Goal: Task Accomplishment & Management: Manage account settings

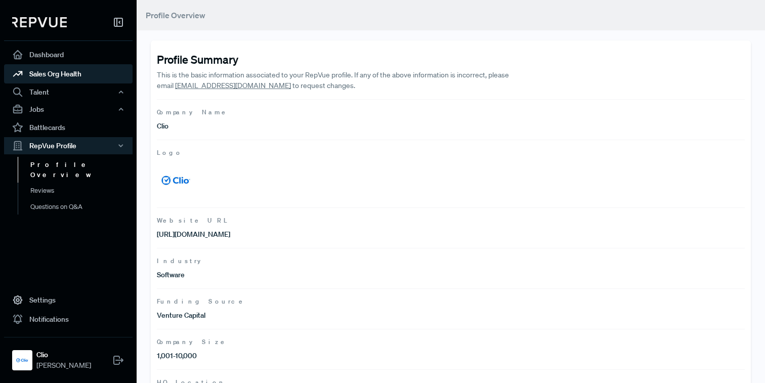
scroll to position [196, 0]
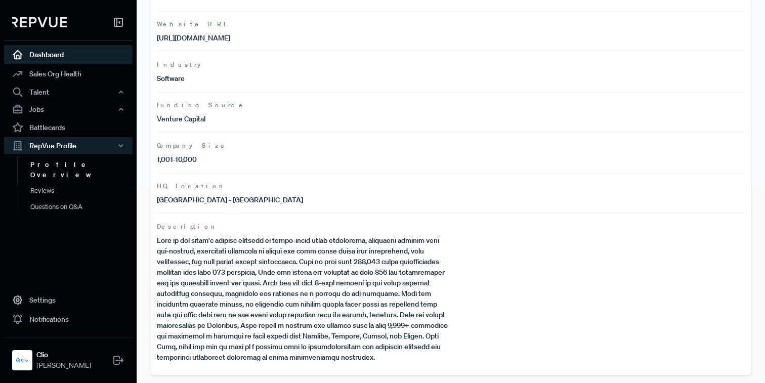
click at [79, 56] on link "Dashboard" at bounding box center [68, 54] width 129 height 19
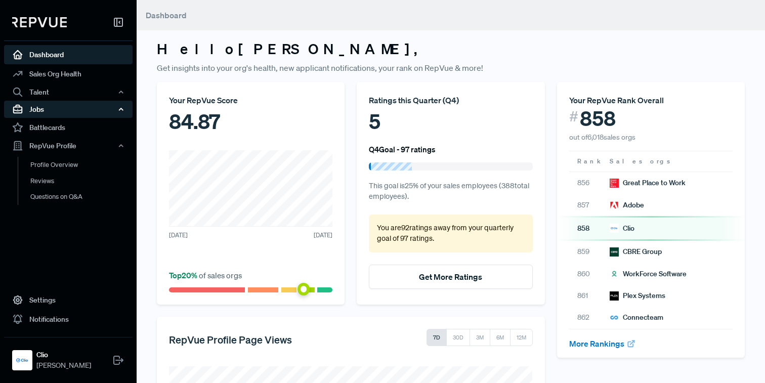
click at [54, 112] on div "Jobs" at bounding box center [68, 109] width 129 height 17
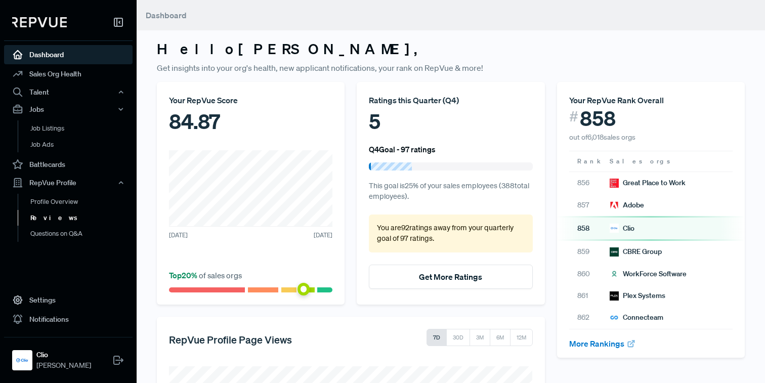
click at [40, 213] on link "Reviews" at bounding box center [82, 218] width 129 height 16
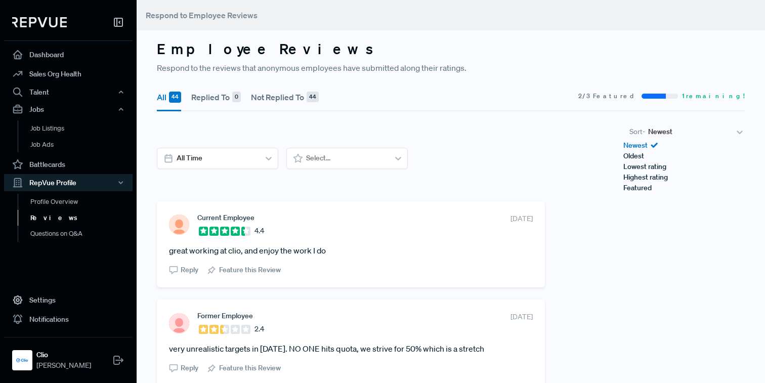
click at [656, 134] on div at bounding box center [690, 132] width 84 height 13
click at [637, 183] on div "Highest rating" at bounding box center [684, 177] width 121 height 11
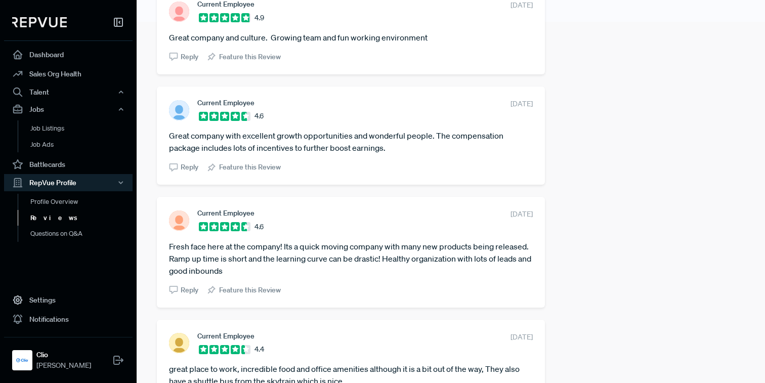
scroll to position [377, 0]
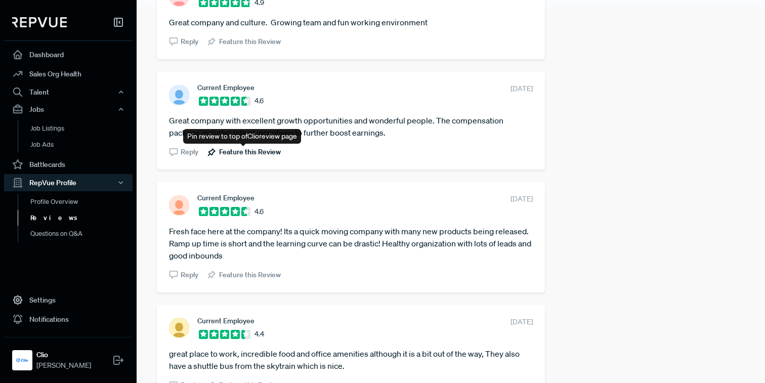
click at [245, 151] on span "Feature this Review" at bounding box center [250, 152] width 62 height 11
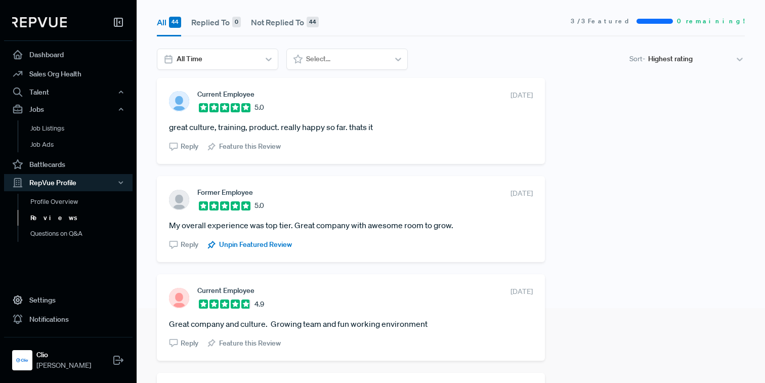
scroll to position [0, 0]
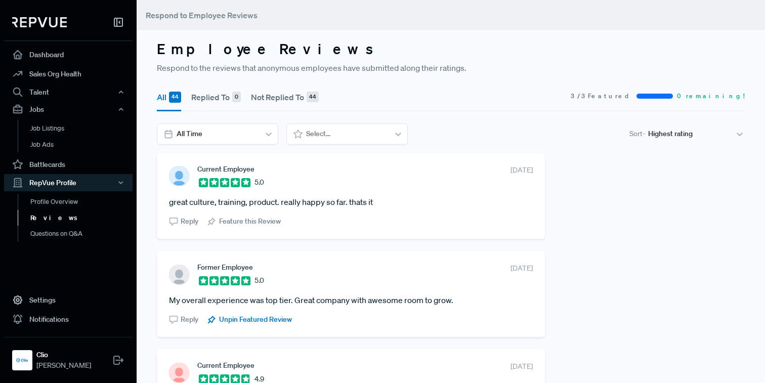
click at [671, 137] on div at bounding box center [690, 134] width 84 height 13
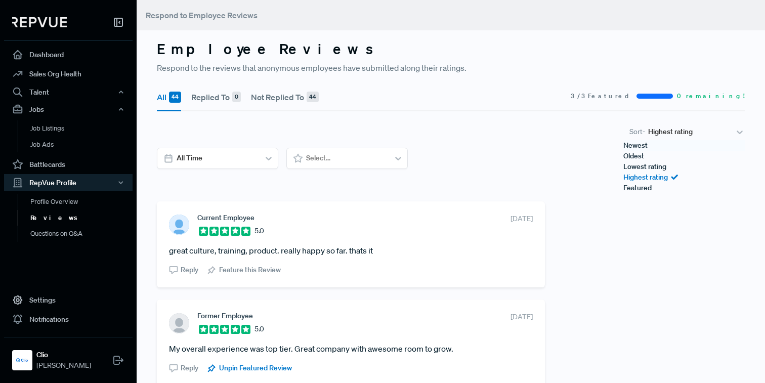
click at [651, 151] on div "Newest" at bounding box center [684, 145] width 121 height 11
